Goal: Download file/media

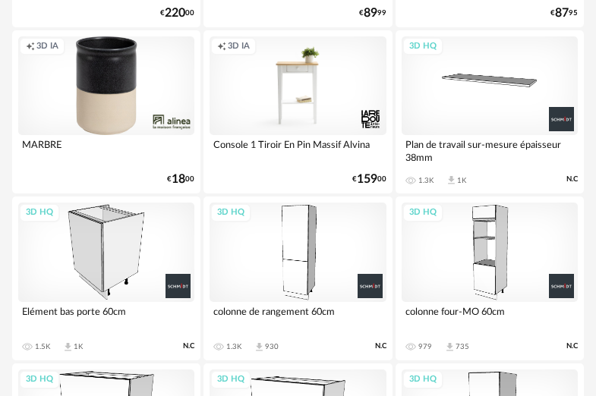
scroll to position [1582, 0]
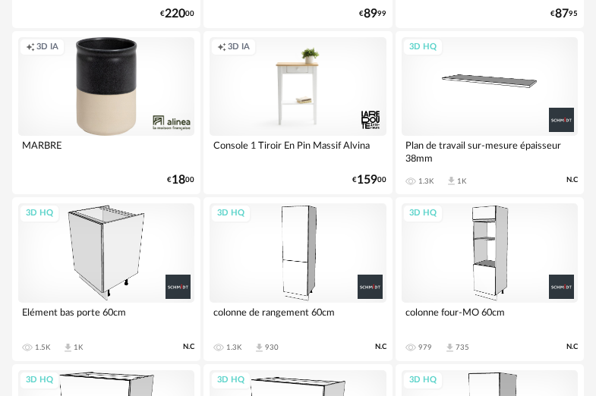
click at [117, 254] on div "3D HQ" at bounding box center [106, 252] width 176 height 99
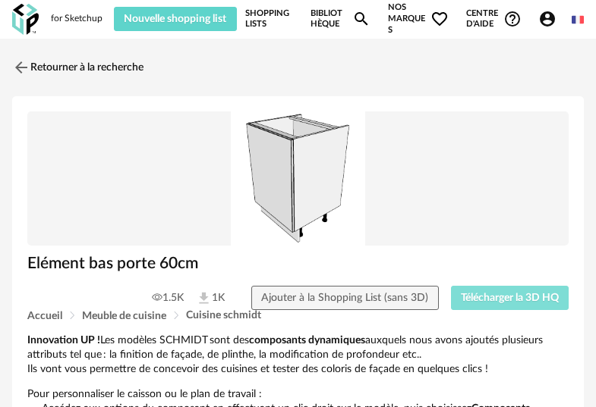
click at [480, 294] on span "Télécharger la 3D HQ" at bounding box center [510, 298] width 98 height 11
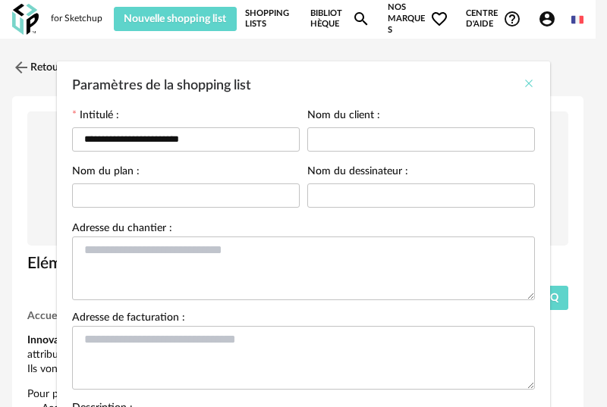
click at [523, 79] on icon "Close" at bounding box center [529, 83] width 12 height 12
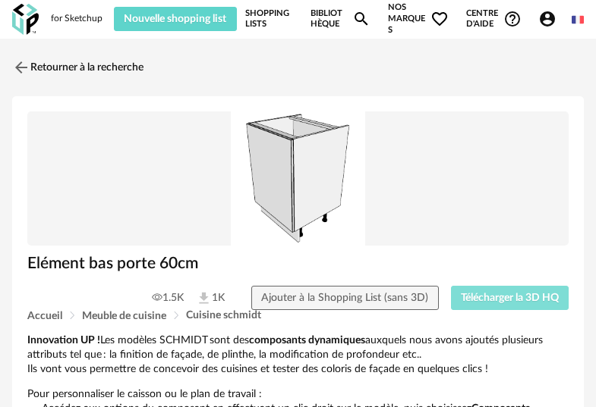
click at [513, 293] on span "Télécharger la 3D HQ" at bounding box center [510, 298] width 98 height 11
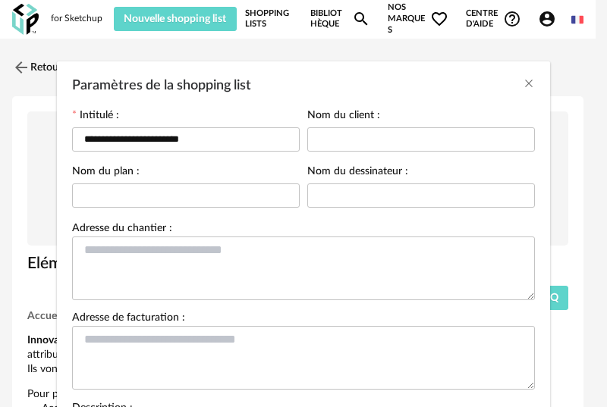
click at [277, 20] on div "**********" at bounding box center [303, 203] width 607 height 407
click at [263, 14] on div "**********" at bounding box center [303, 203] width 607 height 407
click at [266, 12] on div "**********" at bounding box center [303, 203] width 607 height 407
click at [525, 86] on icon "Close" at bounding box center [529, 83] width 12 height 12
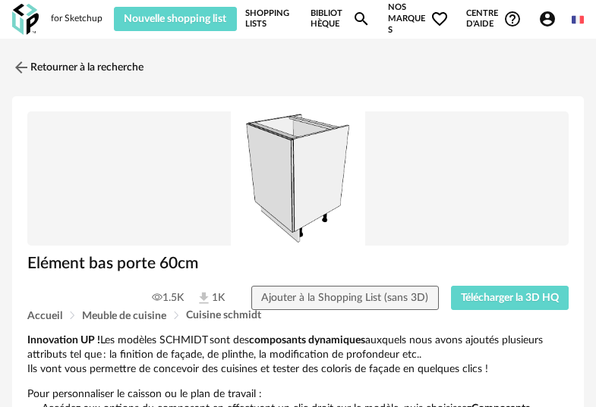
click at [268, 13] on link "Shopping Lists" at bounding box center [269, 18] width 49 height 33
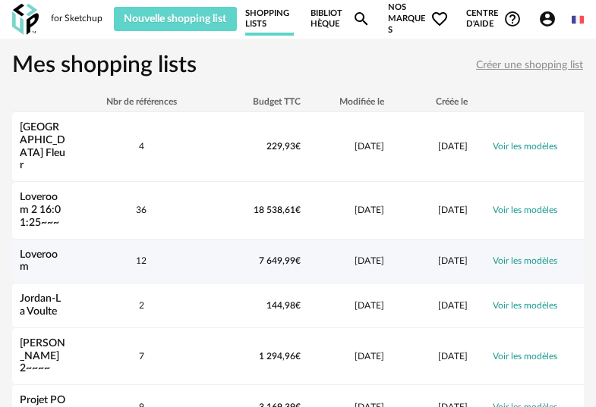
click at [203, 255] on div "12" at bounding box center [141, 261] width 137 height 13
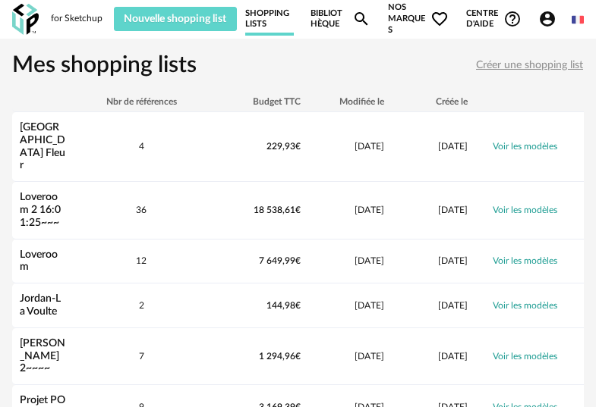
click at [75, 20] on div "for Sketchup" at bounding box center [77, 19] width 52 height 12
click at [360, 19] on icon "Magnify icon" at bounding box center [361, 19] width 18 height 18
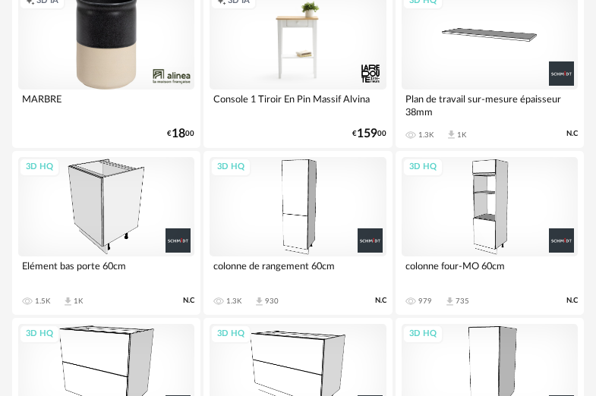
scroll to position [1615, 0]
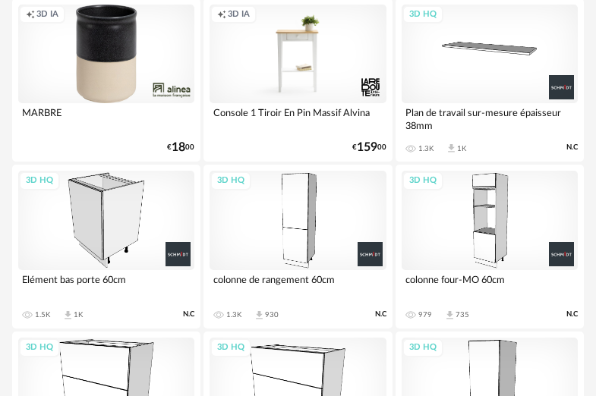
click at [94, 217] on div "3D HQ" at bounding box center [106, 220] width 176 height 99
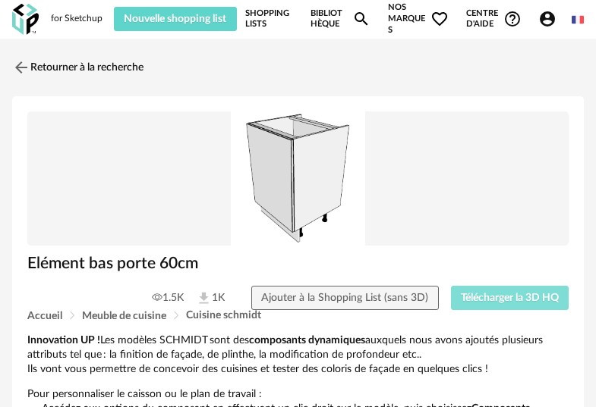
click at [494, 298] on span "Télécharger la 3D HQ" at bounding box center [510, 298] width 98 height 11
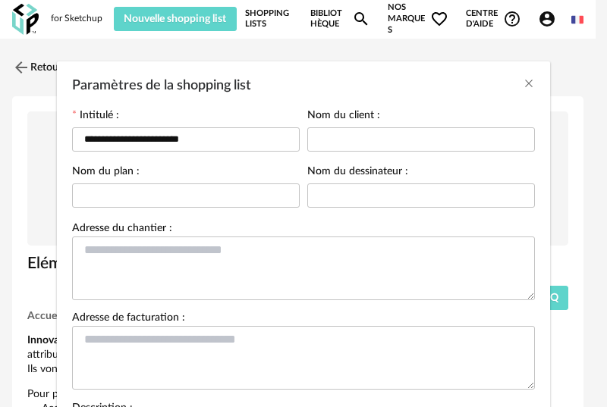
click at [265, 16] on div "**********" at bounding box center [303, 203] width 607 height 407
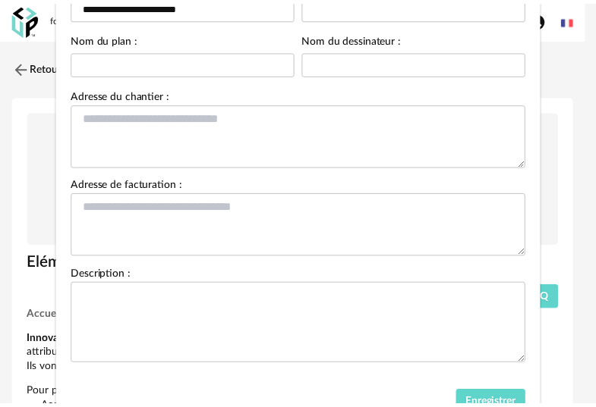
scroll to position [202, 0]
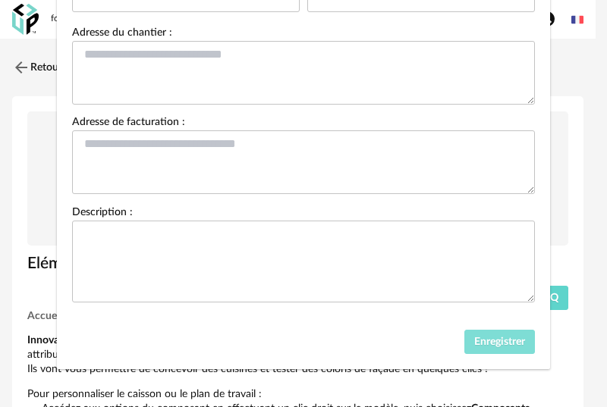
click at [489, 331] on button "Enregistrer" at bounding box center [499, 342] width 71 height 24
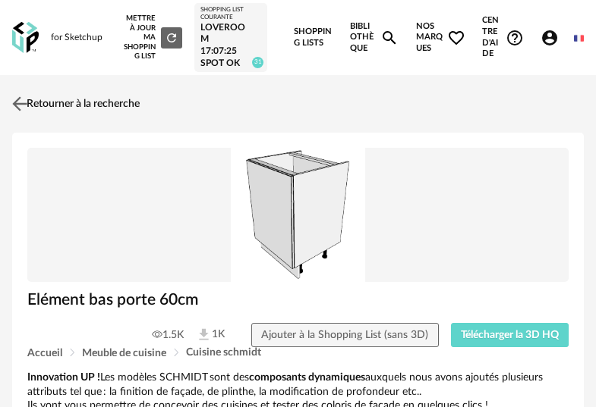
click at [85, 99] on link "Retourner à la recherche" at bounding box center [73, 103] width 131 height 33
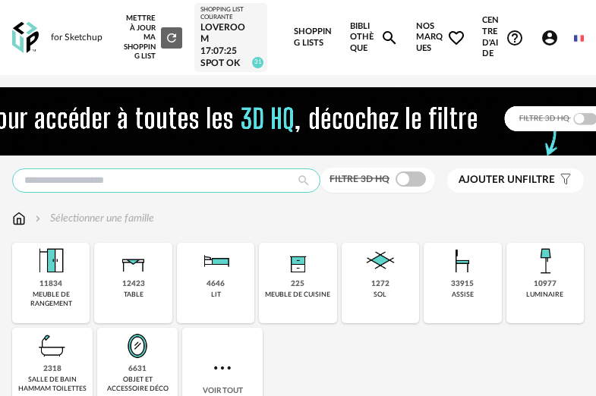
click at [278, 180] on input "text" at bounding box center [166, 180] width 308 height 24
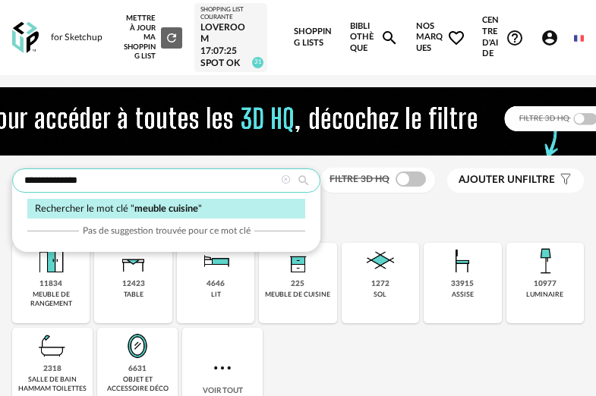
type input "**********"
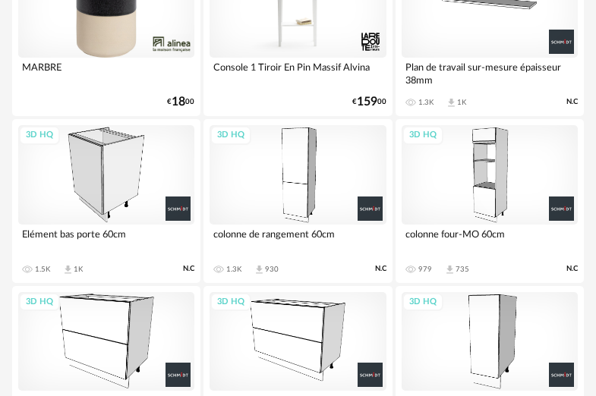
scroll to position [1920, 0]
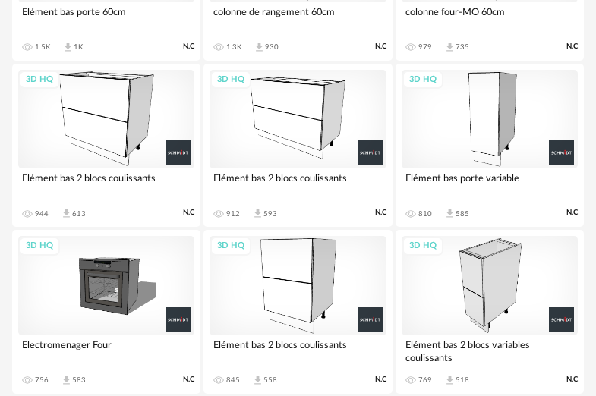
click at [315, 136] on div "3D HQ" at bounding box center [297, 119] width 176 height 99
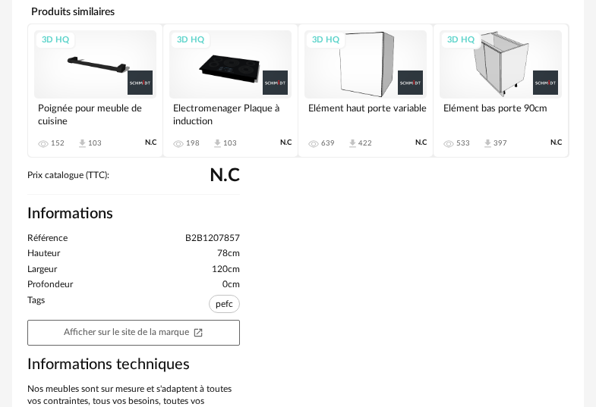
scroll to position [726, 0]
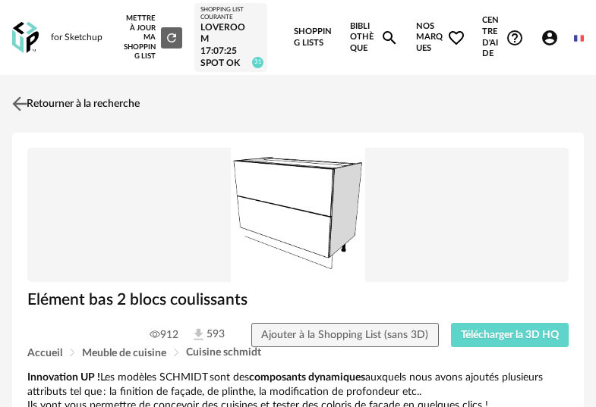
click at [39, 105] on link "Retourner à la recherche" at bounding box center [73, 103] width 131 height 33
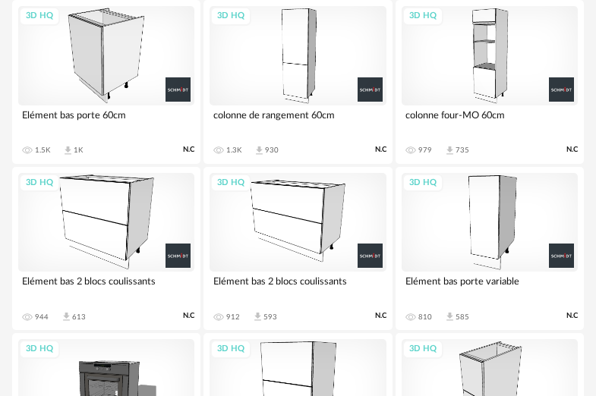
scroll to position [1925, 0]
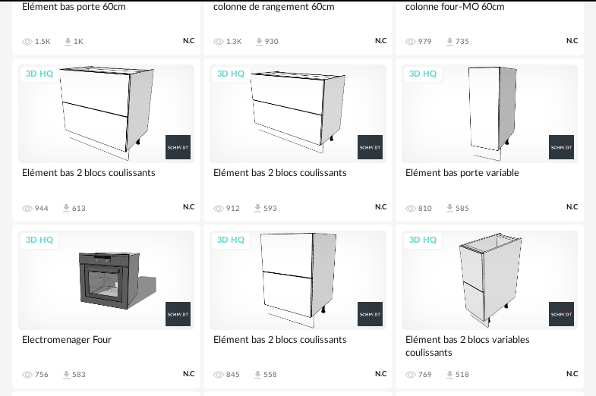
click at [102, 134] on div "3D HQ" at bounding box center [106, 113] width 176 height 99
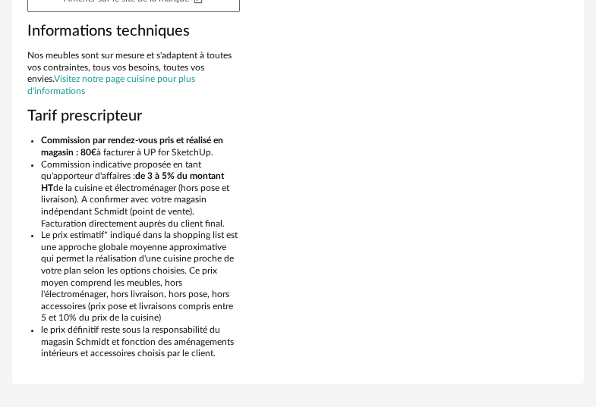
scroll to position [1077, 0]
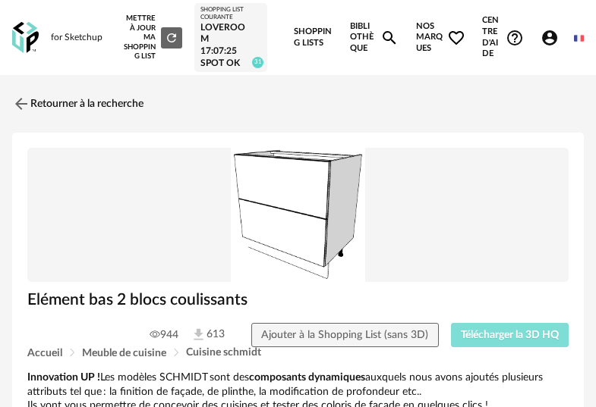
click at [497, 337] on span "Télécharger la 3D HQ" at bounding box center [510, 335] width 98 height 11
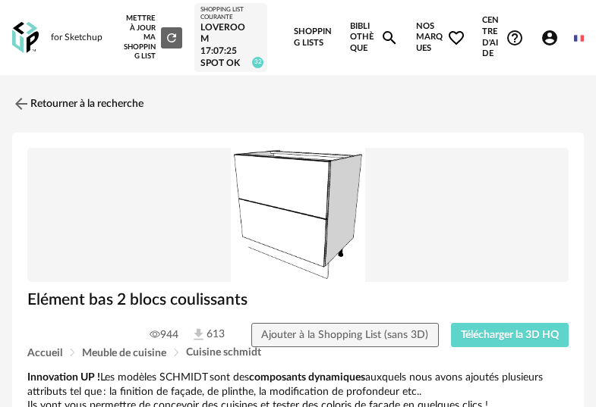
click at [60, 99] on link "Retourner à la recherche" at bounding box center [77, 103] width 131 height 33
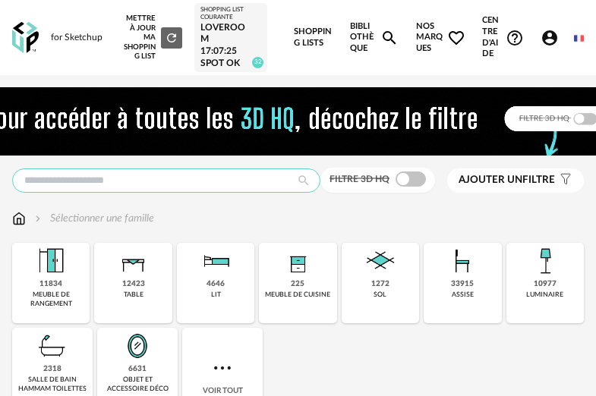
click at [261, 188] on input "text" at bounding box center [166, 180] width 308 height 24
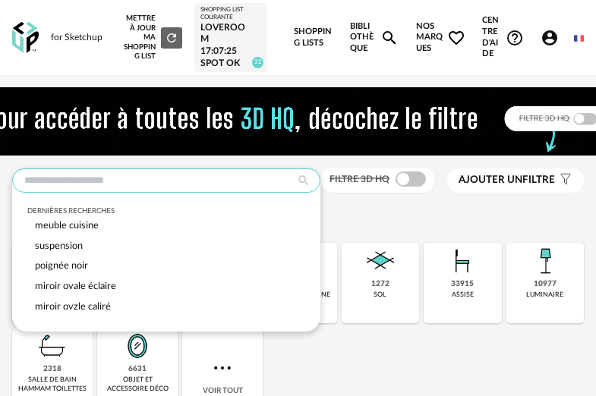
type input "*"
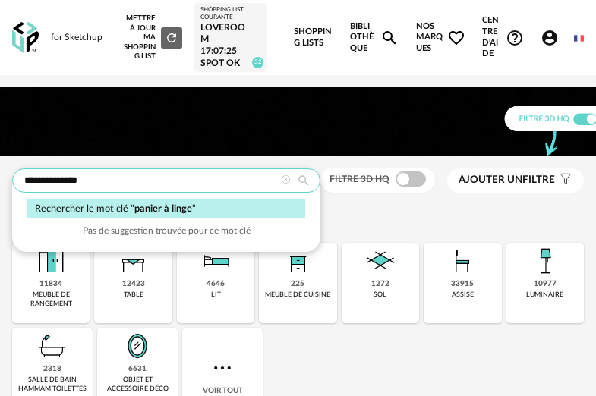
type input "**********"
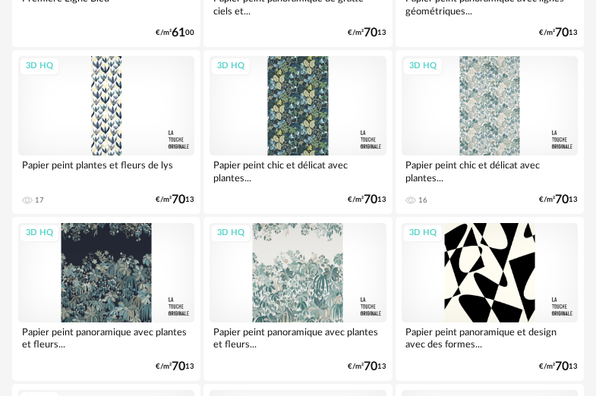
scroll to position [750, 0]
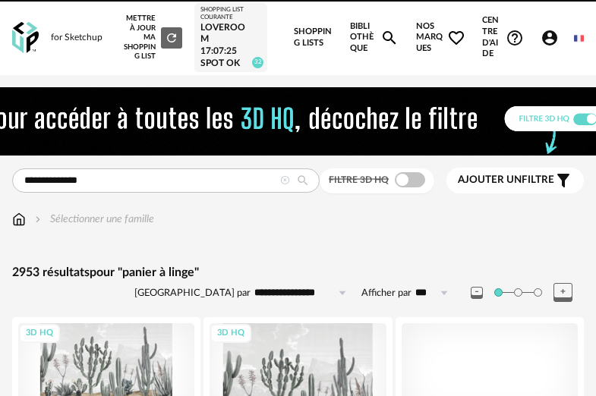
click at [228, 143] on img at bounding box center [298, 121] width 736 height 68
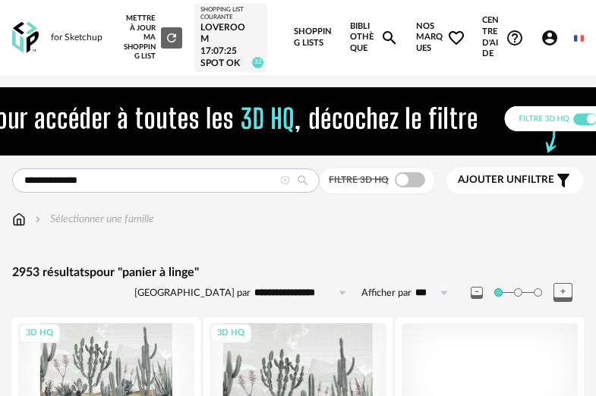
click at [285, 178] on icon at bounding box center [285, 181] width 10 height 10
click at [286, 184] on icon at bounding box center [285, 181] width 10 height 10
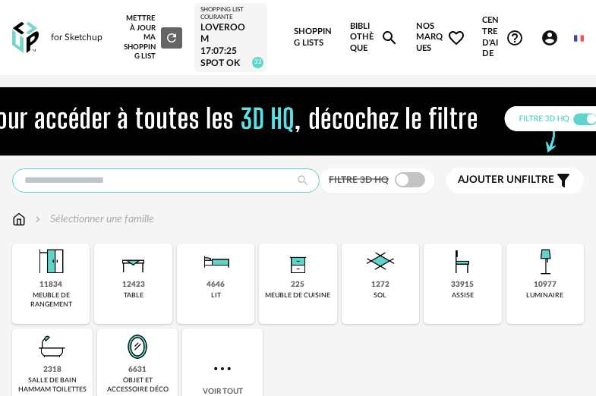
click at [290, 187] on div at bounding box center [165, 180] width 307 height 24
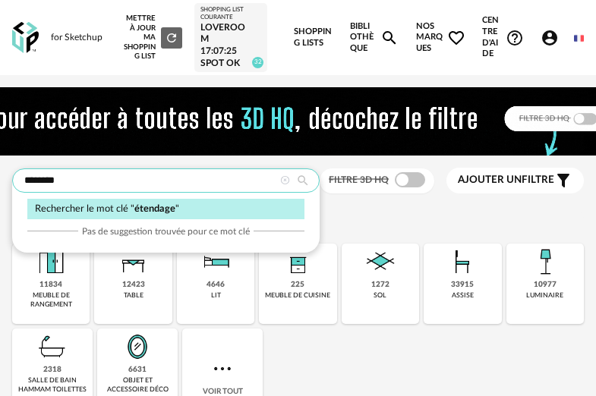
type input "********"
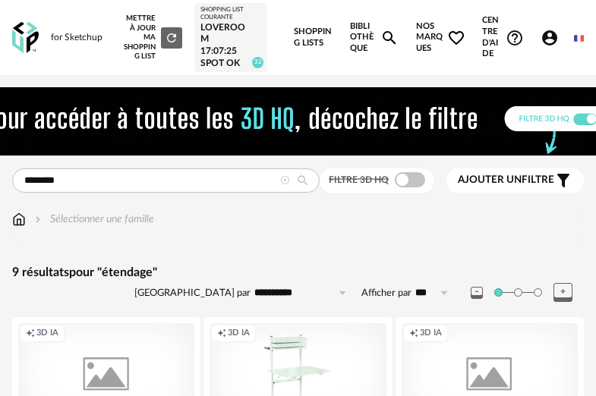
click at [288, 182] on icon at bounding box center [285, 181] width 10 height 10
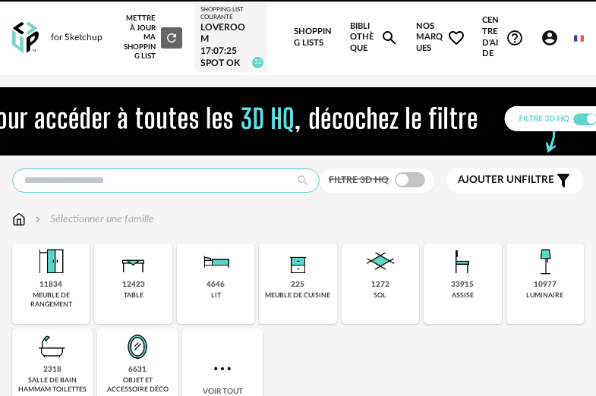
click at [272, 182] on input "text" at bounding box center [165, 180] width 307 height 24
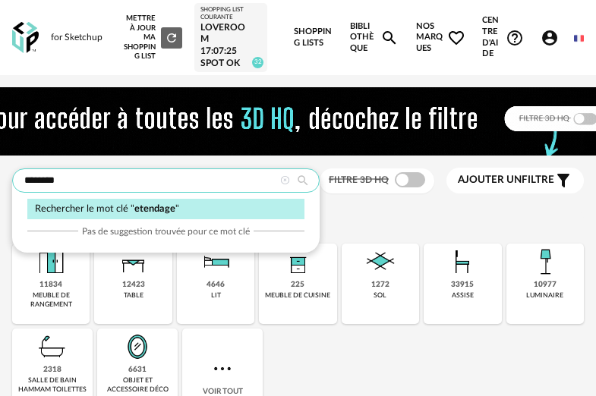
type input "********"
